Goal: Task Accomplishment & Management: Manage account settings

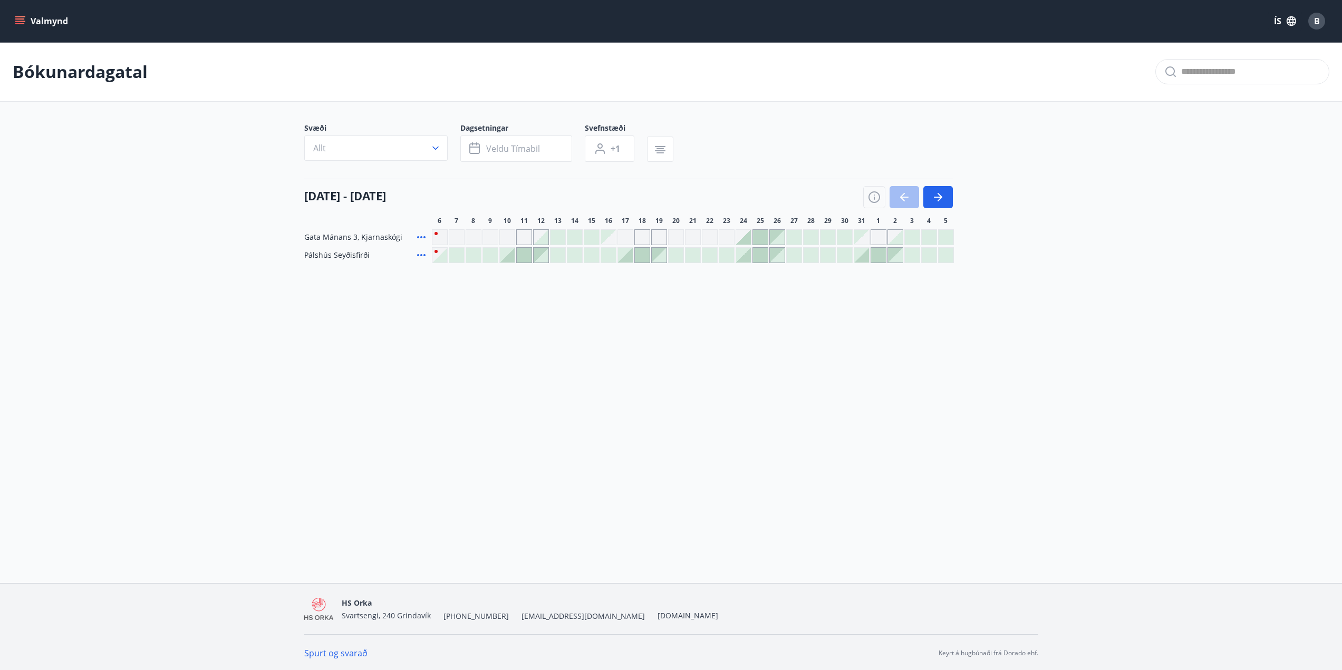
scroll to position [1, 0]
click at [383, 457] on div "Valmynd ÍS B Bókunardagatal Svæði Allt Dagsetningar Veldu tímabil Svefnstæði +1…" at bounding box center [671, 290] width 1342 height 583
